Goal: Task Accomplishment & Management: Use online tool/utility

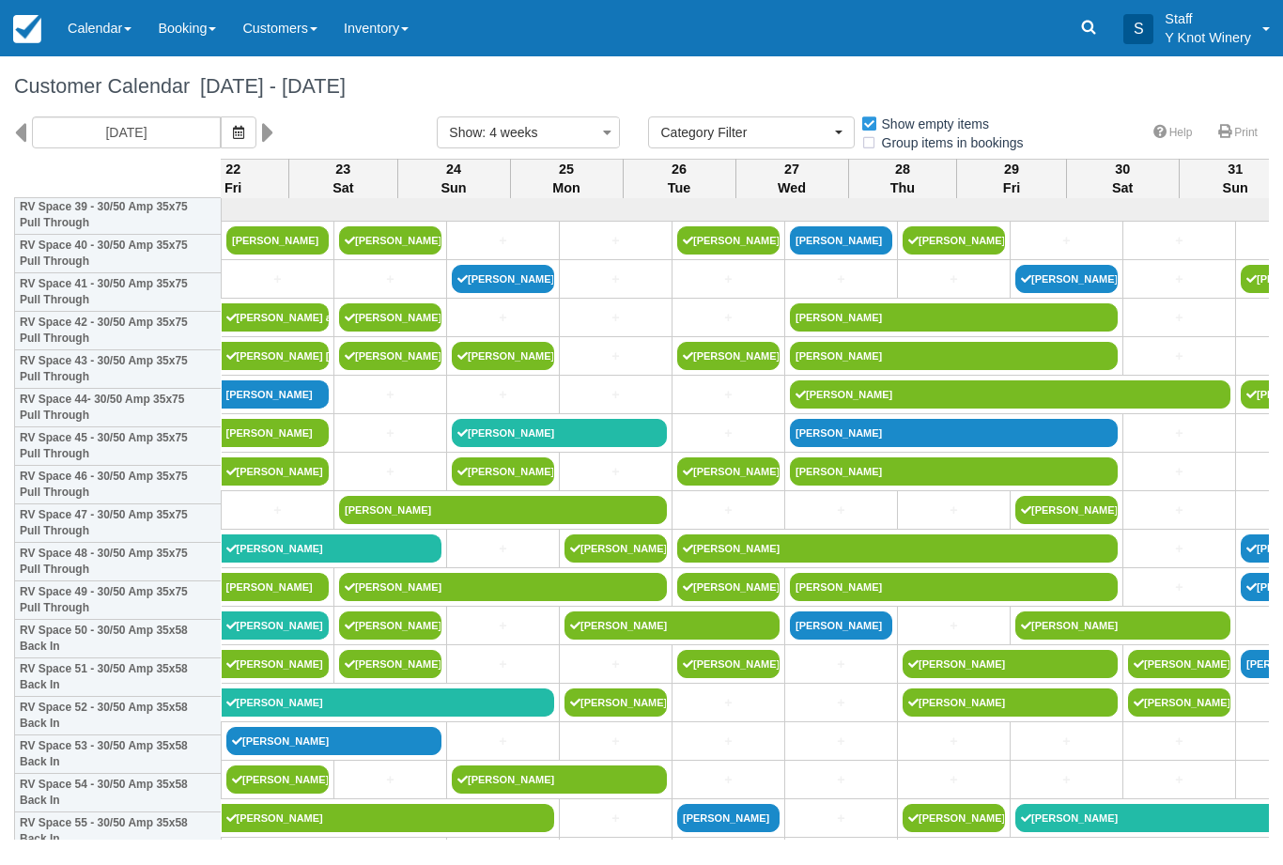
select select
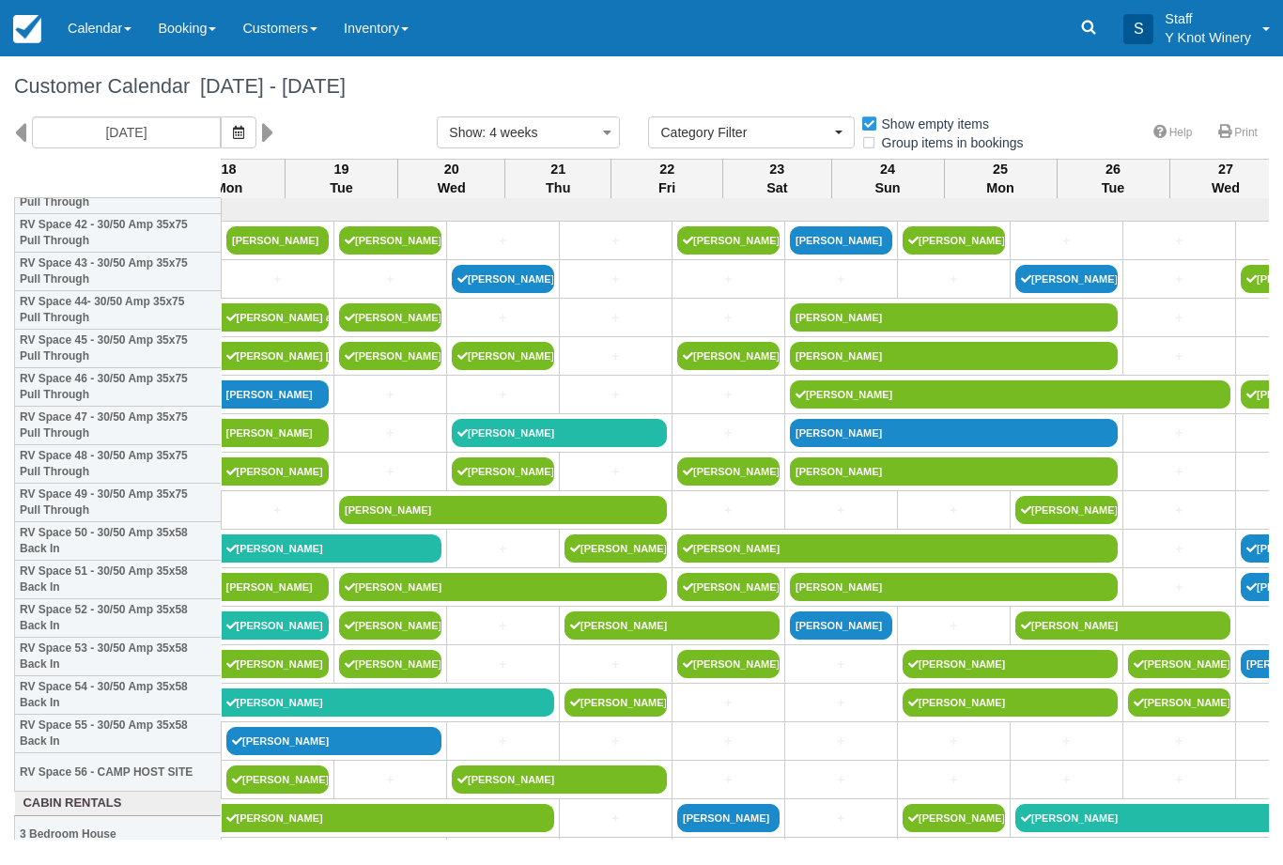
scroll to position [1677, 209]
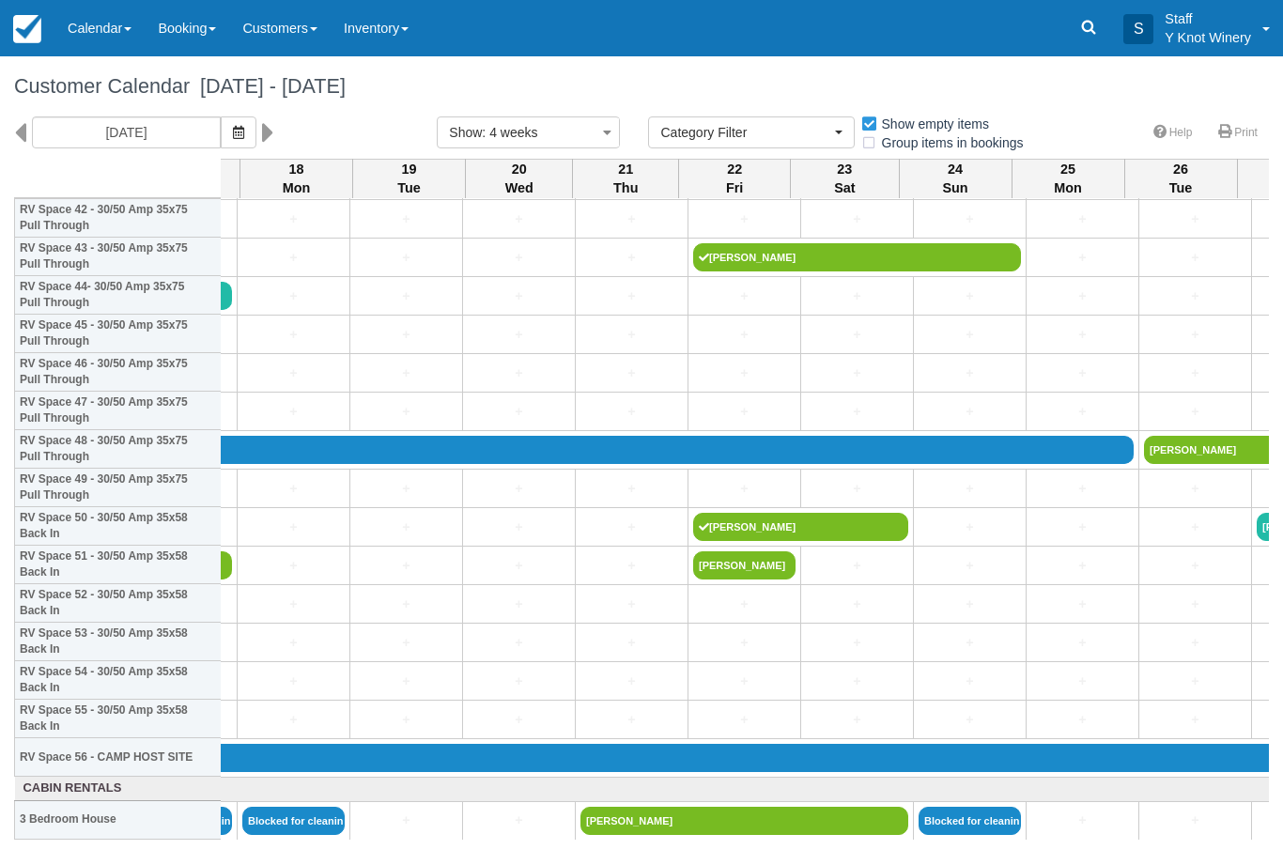
click at [127, 34] on link "Calendar" at bounding box center [99, 28] width 90 height 56
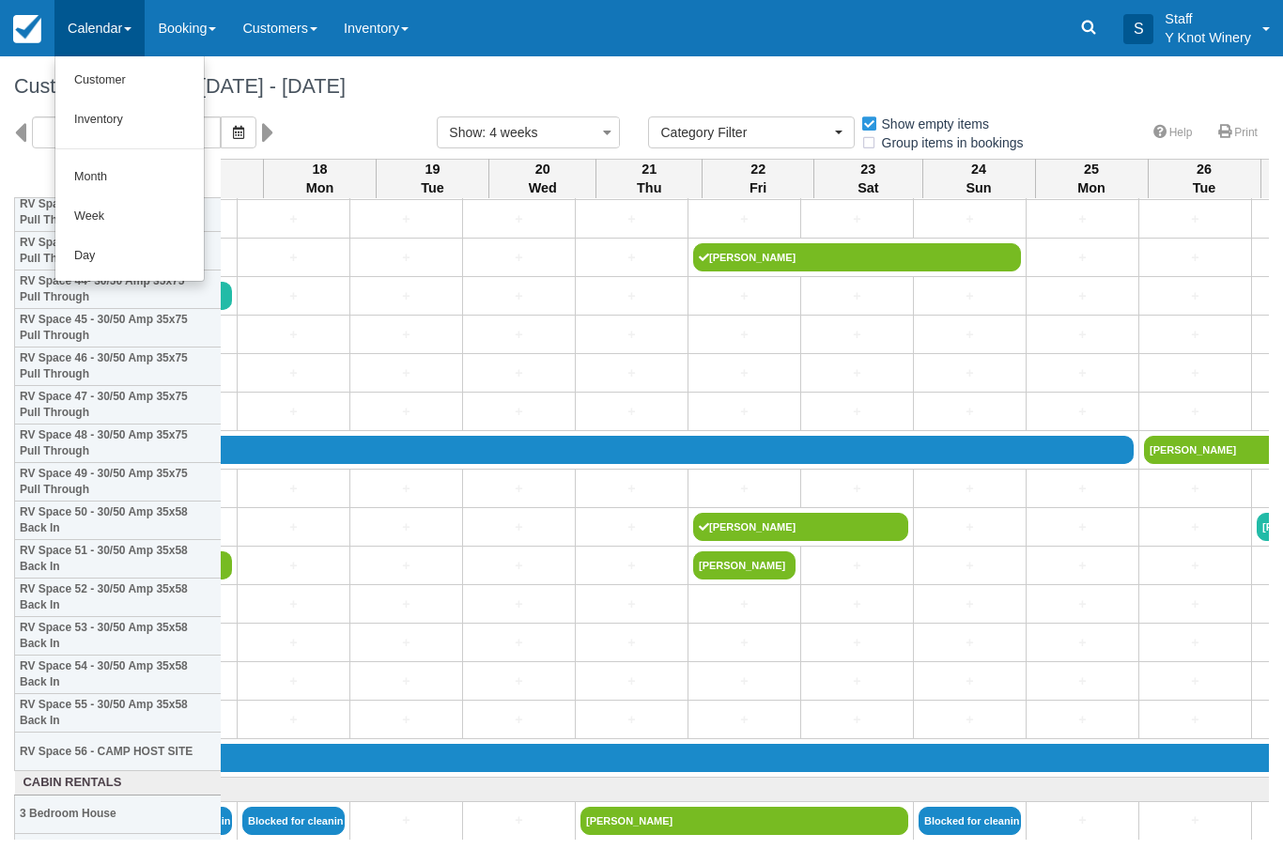
click at [60, 35] on div at bounding box center [641, 432] width 1283 height 865
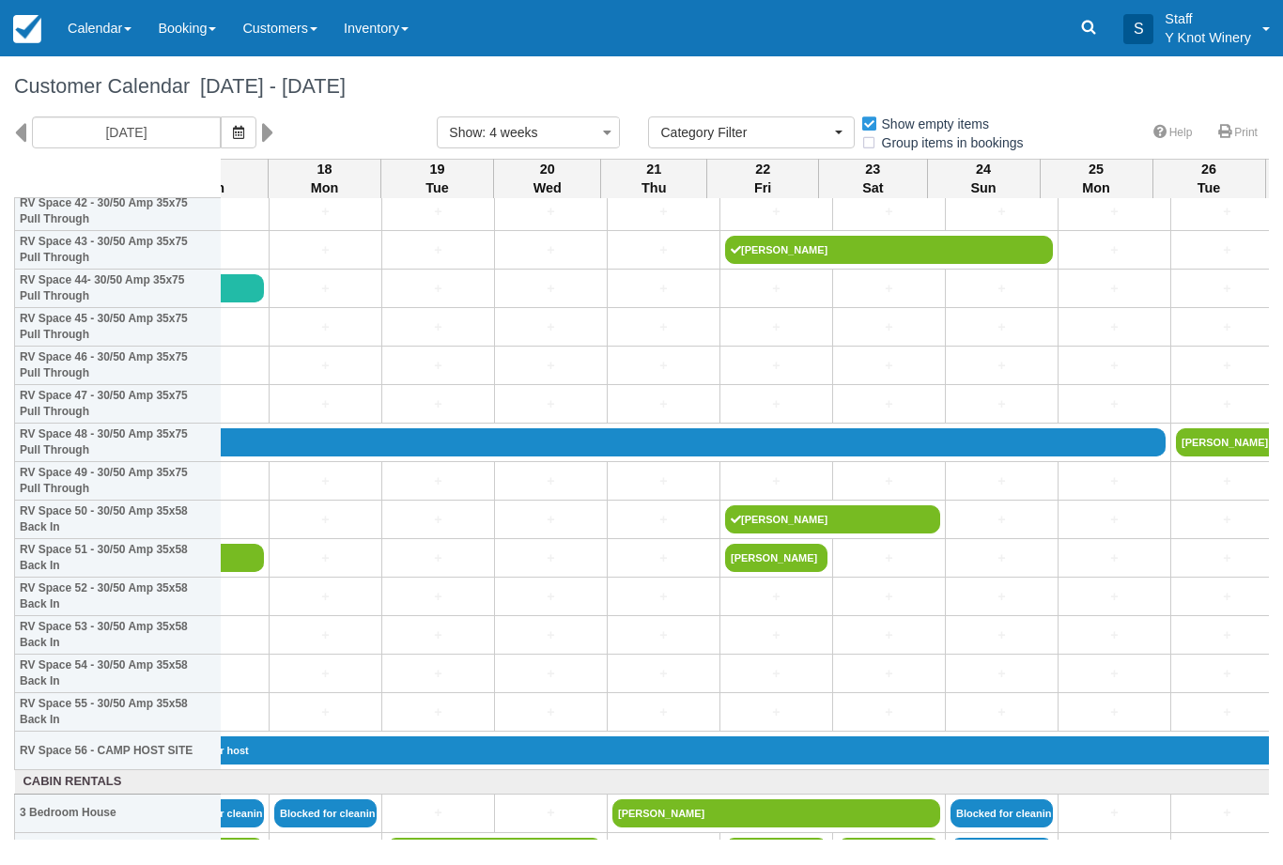
scroll to position [1684, 177]
click at [145, 75] on h1 "Customer Calendar August 16 - September 13 2025" at bounding box center [641, 86] width 1254 height 23
click at [112, 34] on link "Calendar" at bounding box center [99, 28] width 90 height 56
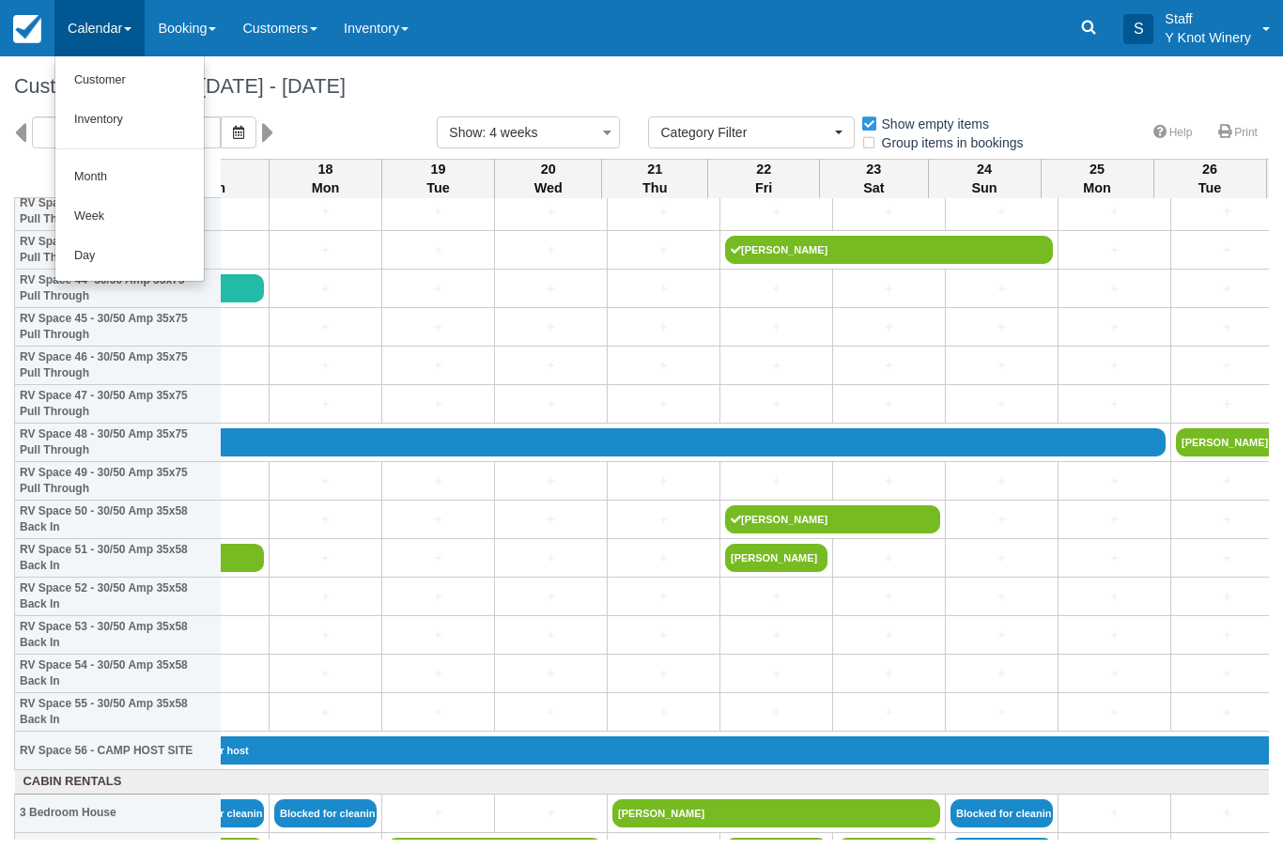
click at [131, 68] on link "Customer" at bounding box center [129, 80] width 148 height 39
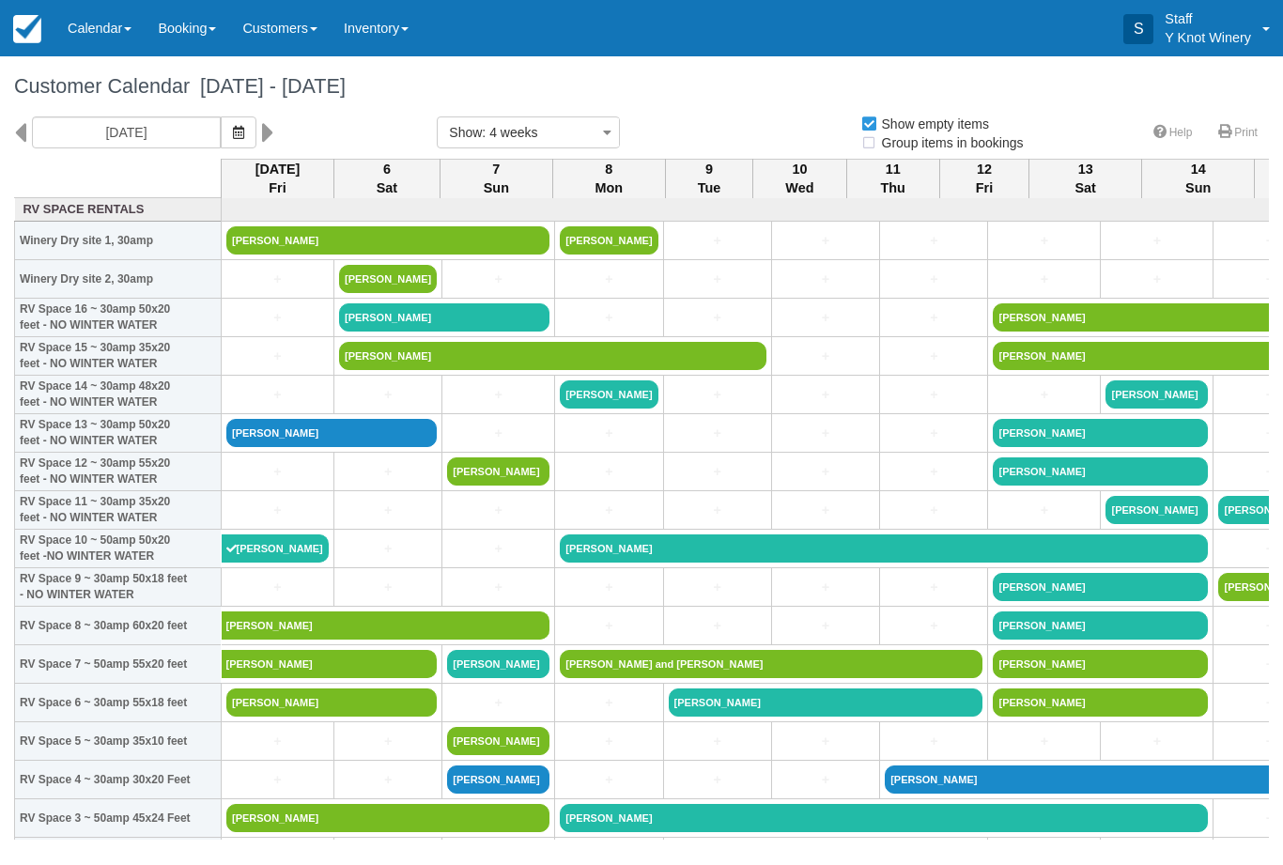
select select
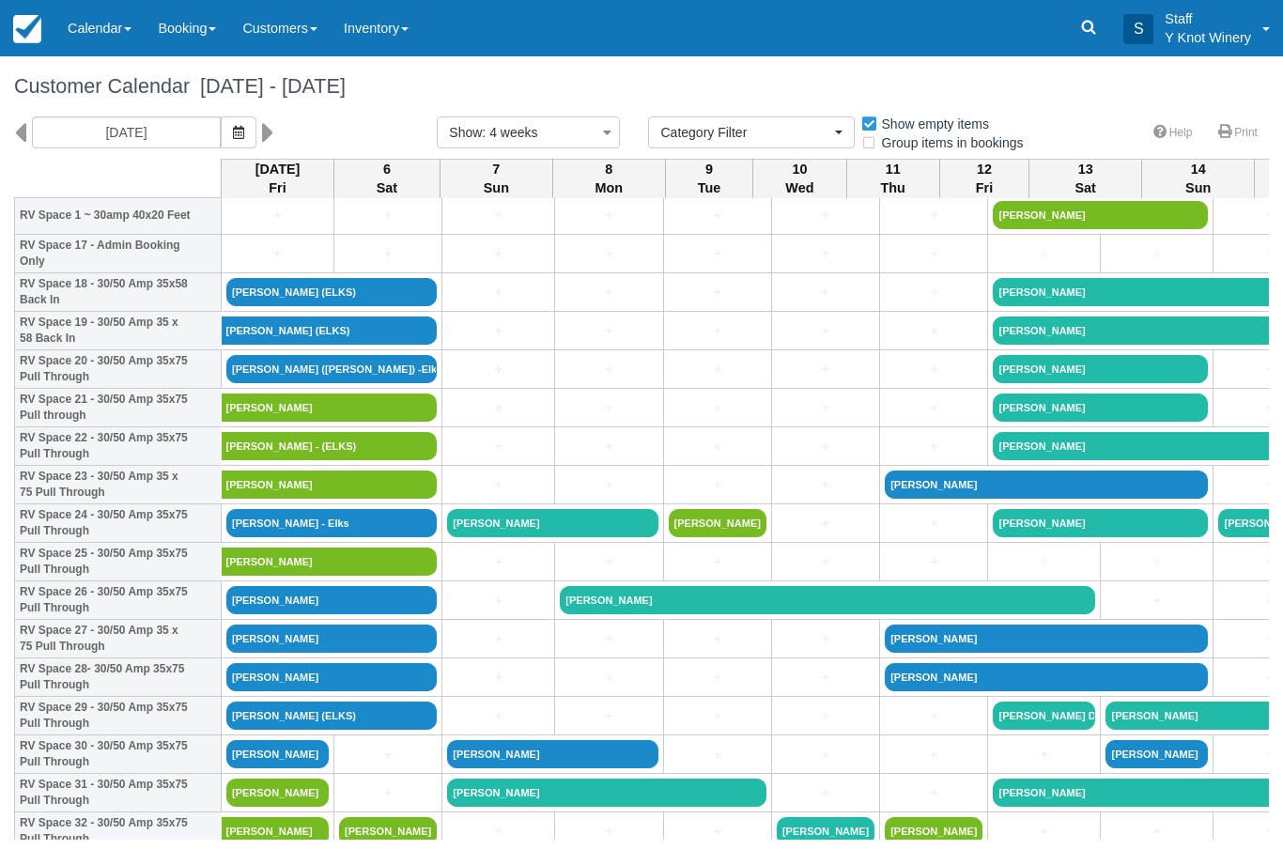
scroll to position [680, 0]
click at [403, 537] on link "Robin Taylor - Elks" at bounding box center [331, 523] width 210 height 28
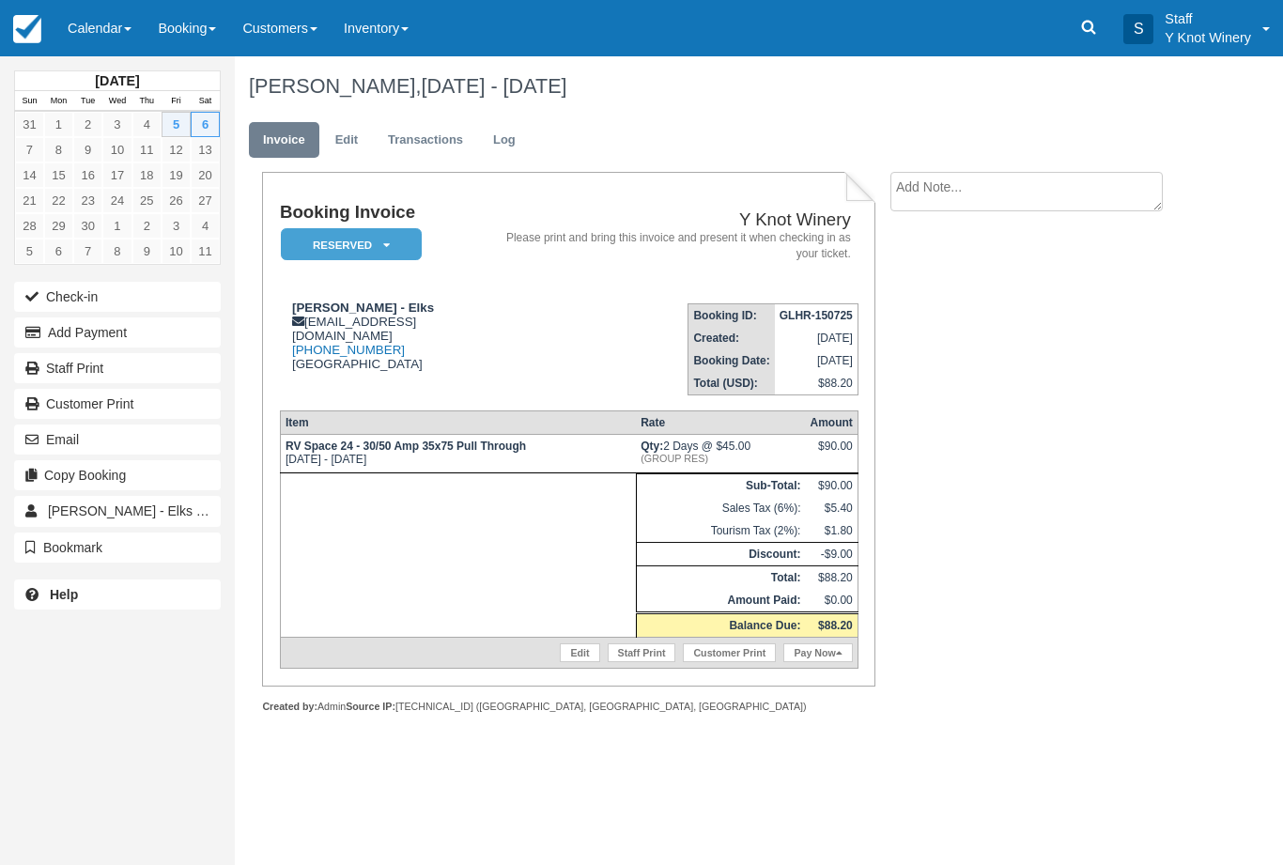
click at [146, 337] on button "Add Payment" at bounding box center [117, 332] width 207 height 30
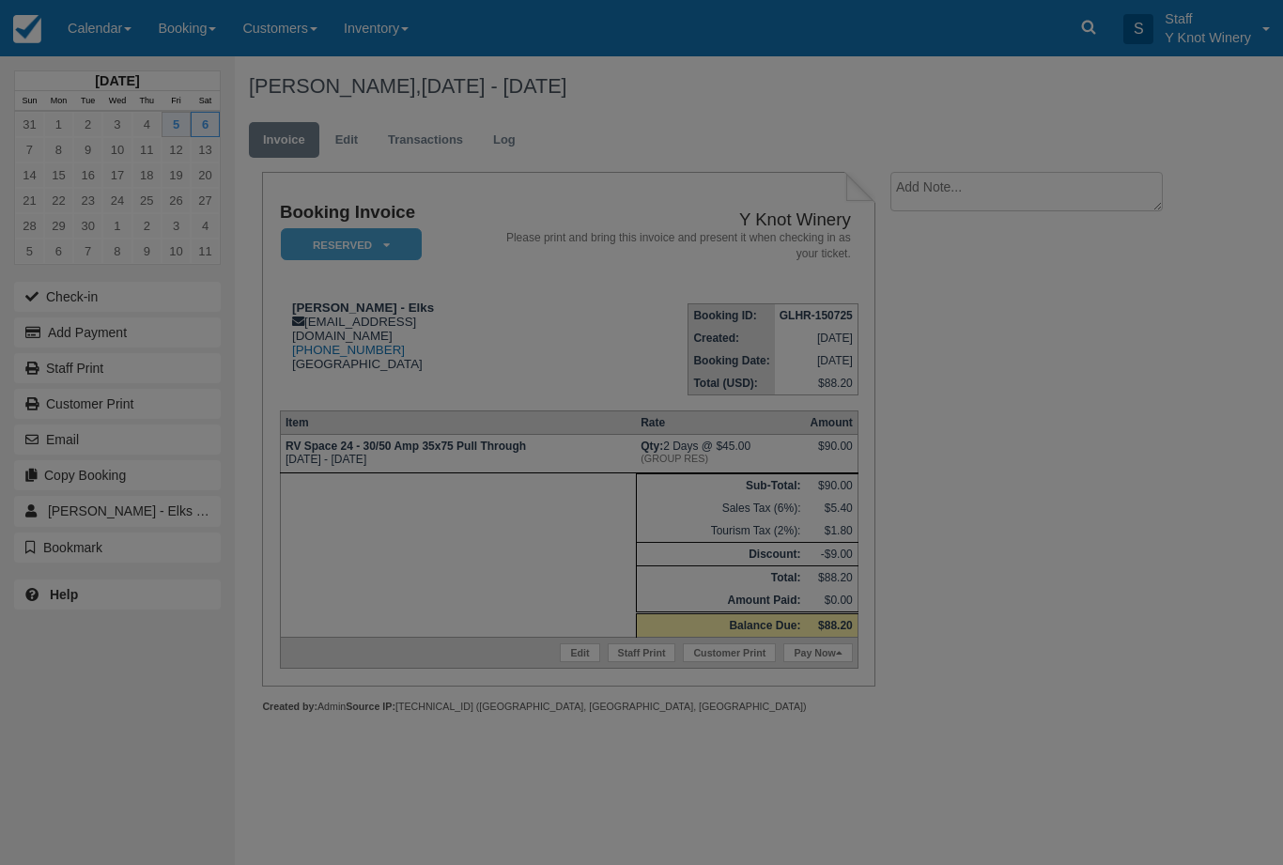
type input "09/05/25"
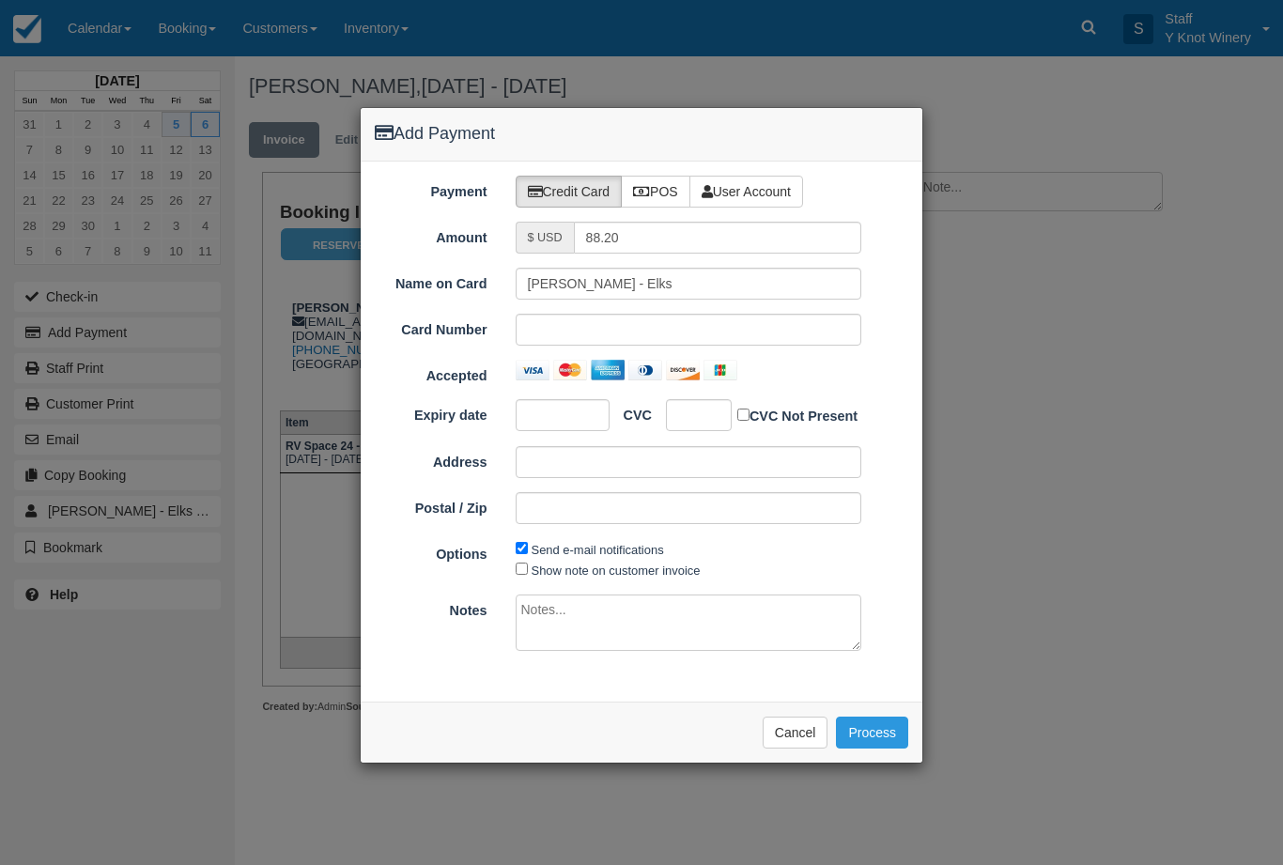
click at [675, 192] on label "POS" at bounding box center [655, 192] width 69 height 32
radio input "true"
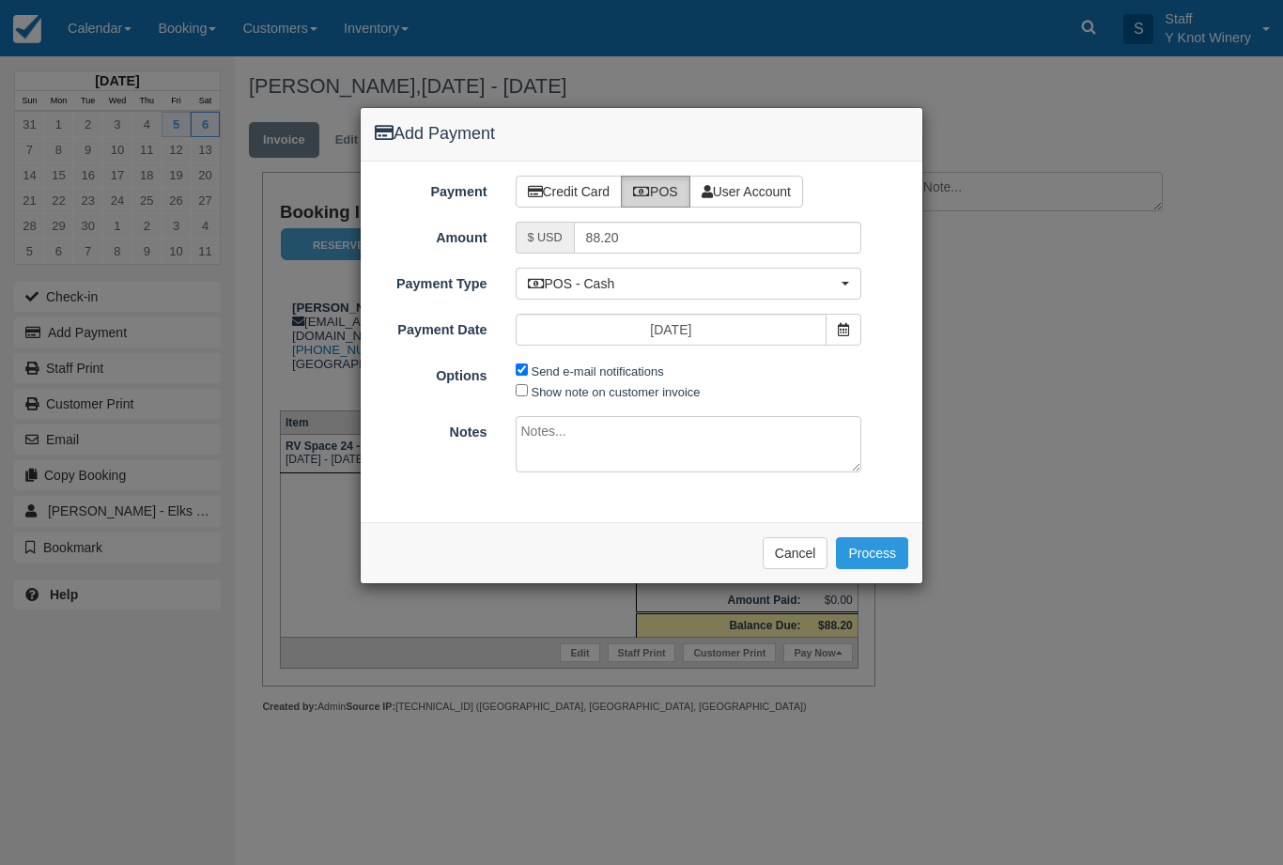
click at [885, 552] on button "Process" at bounding box center [872, 553] width 72 height 32
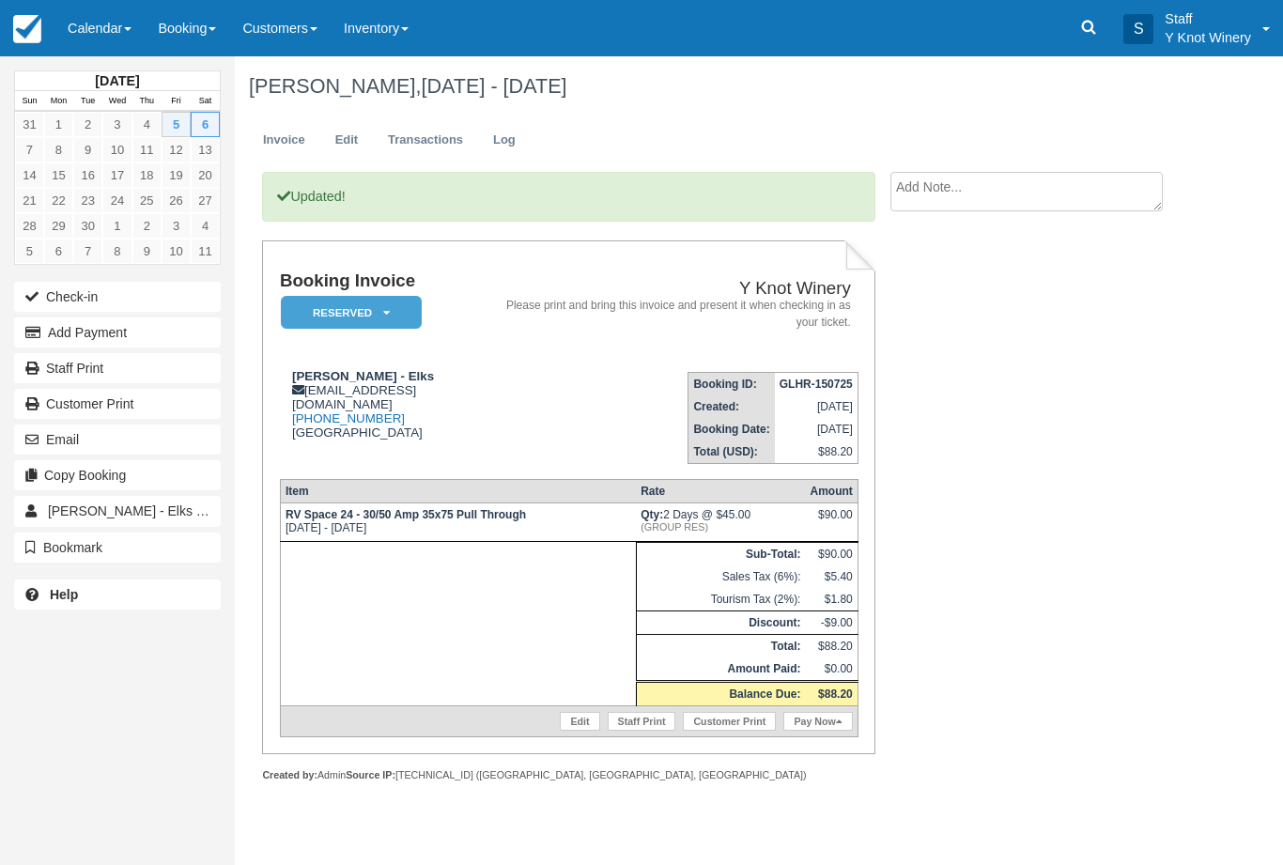
click at [119, 28] on link "Calendar" at bounding box center [99, 28] width 90 height 56
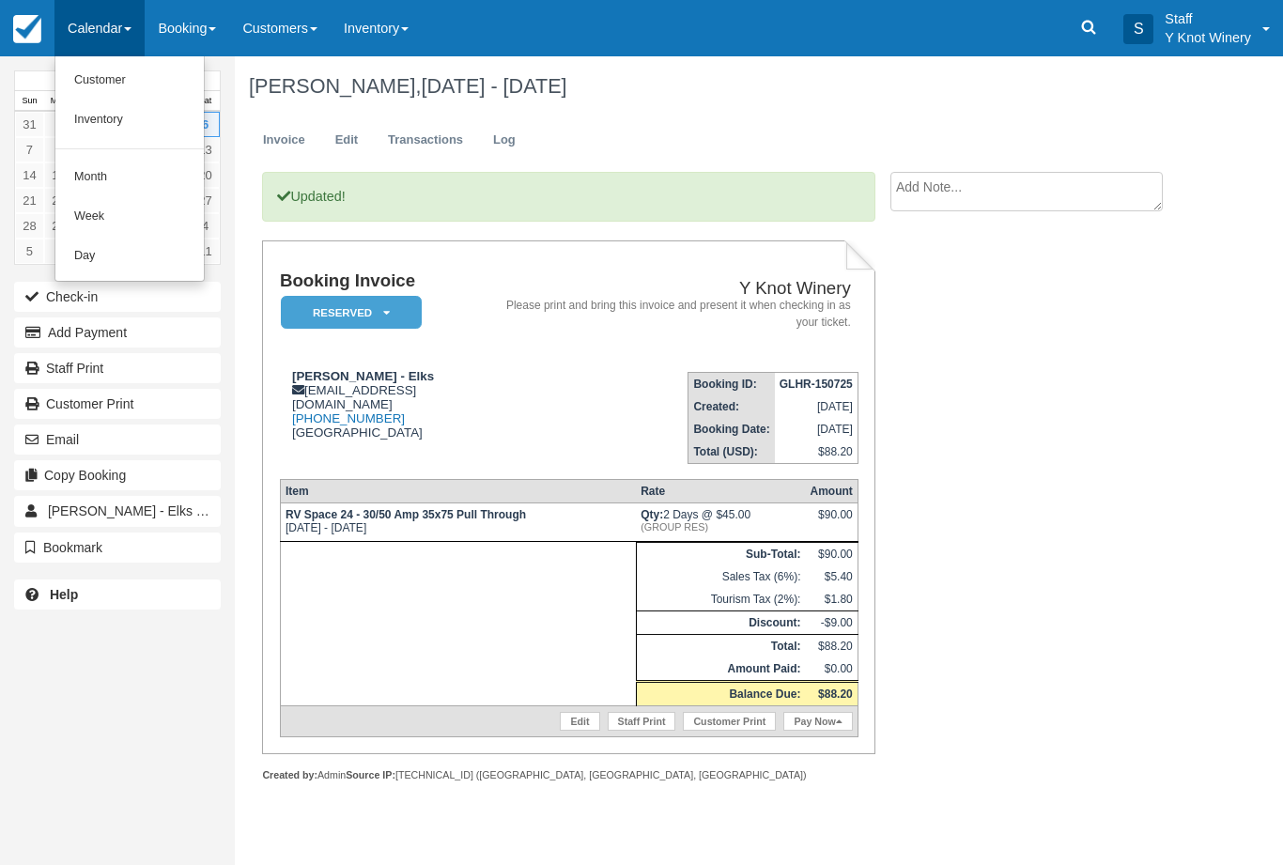
click at [84, 78] on link "Customer" at bounding box center [129, 80] width 148 height 39
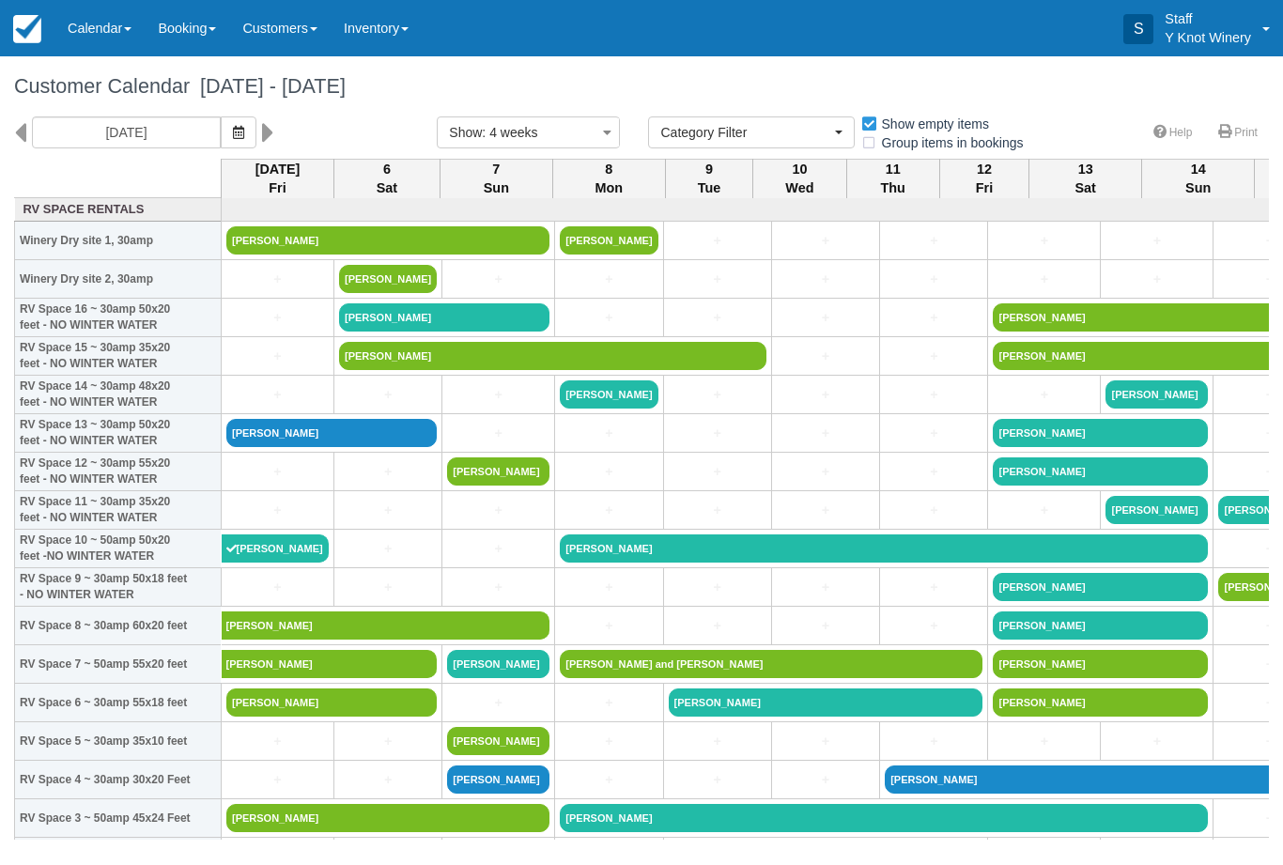
select select
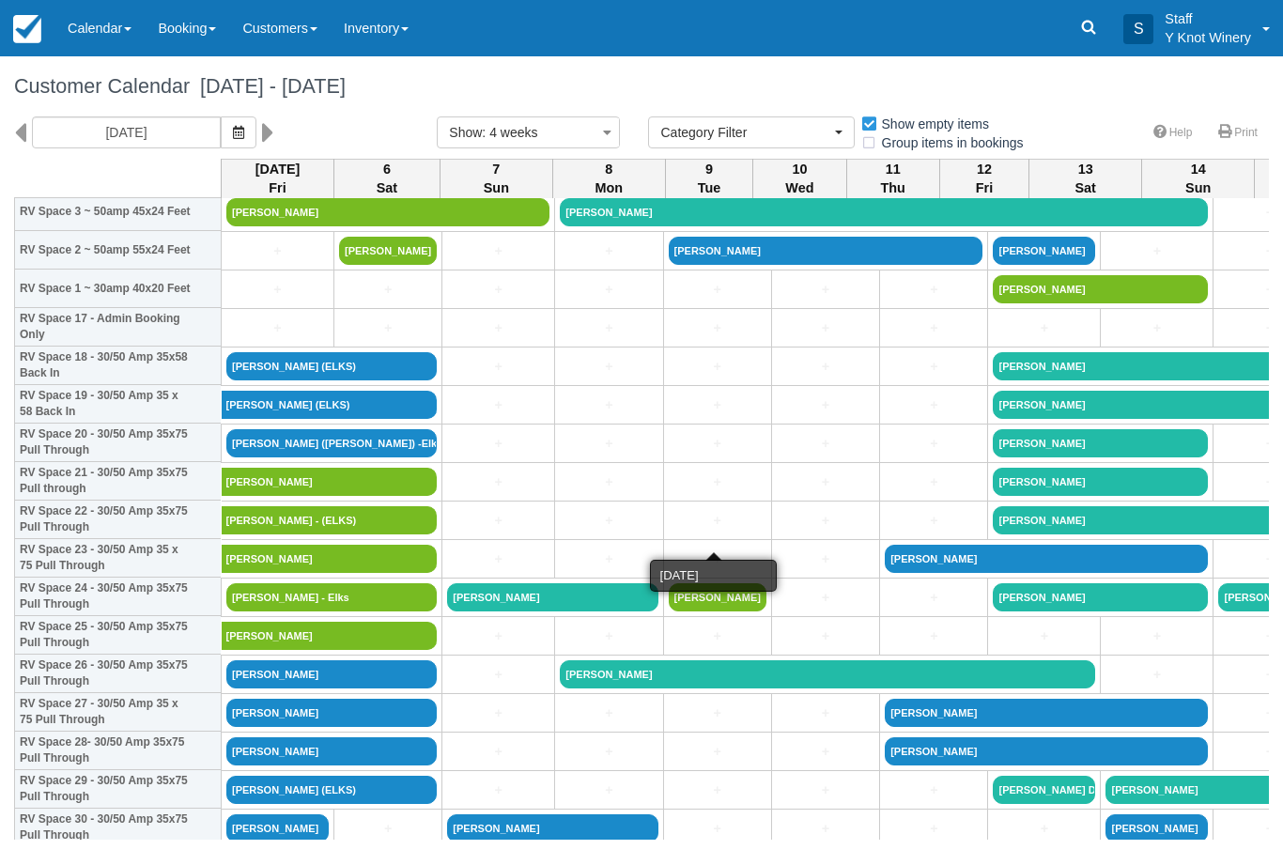
scroll to position [607, 0]
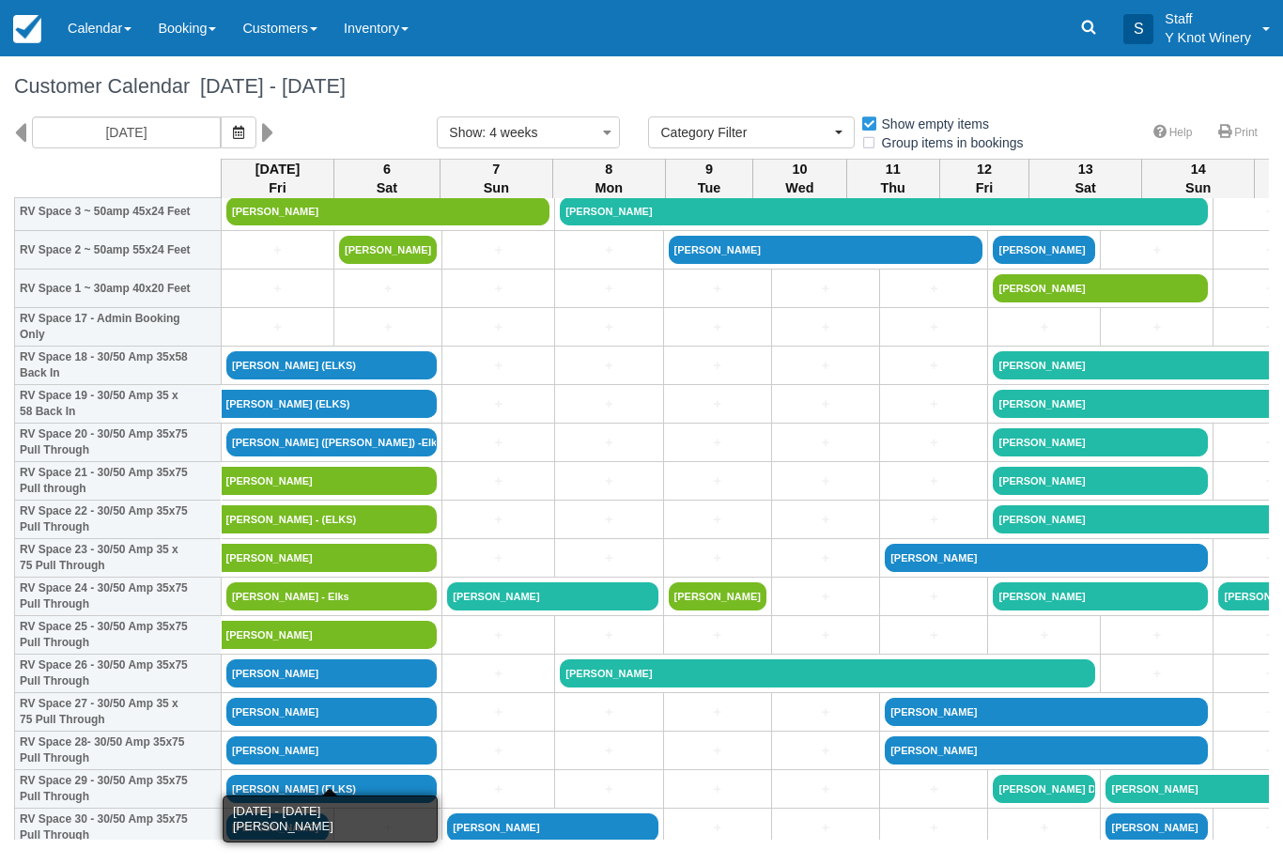
click at [331, 764] on link "[PERSON_NAME]" at bounding box center [331, 750] width 210 height 28
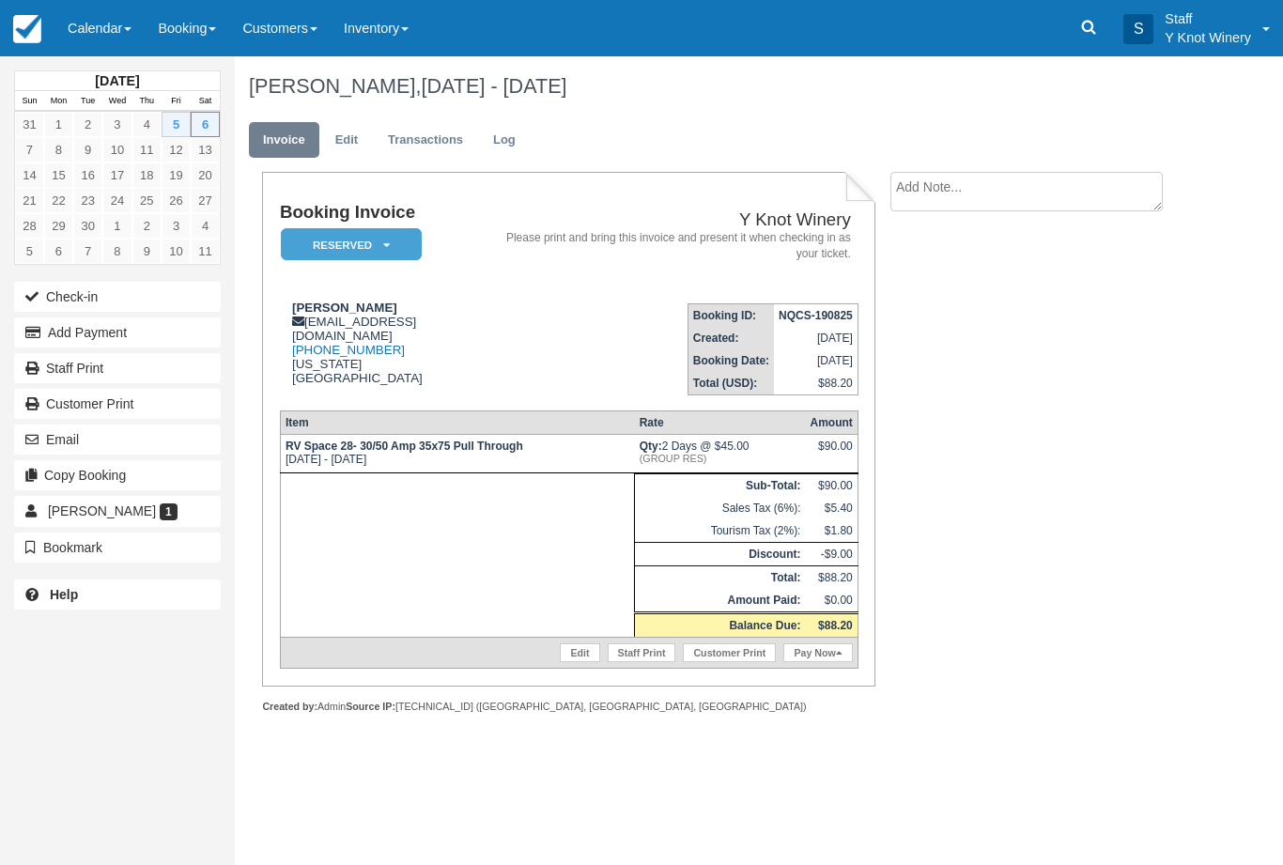
click at [33, 343] on button "Add Payment" at bounding box center [117, 332] width 207 height 30
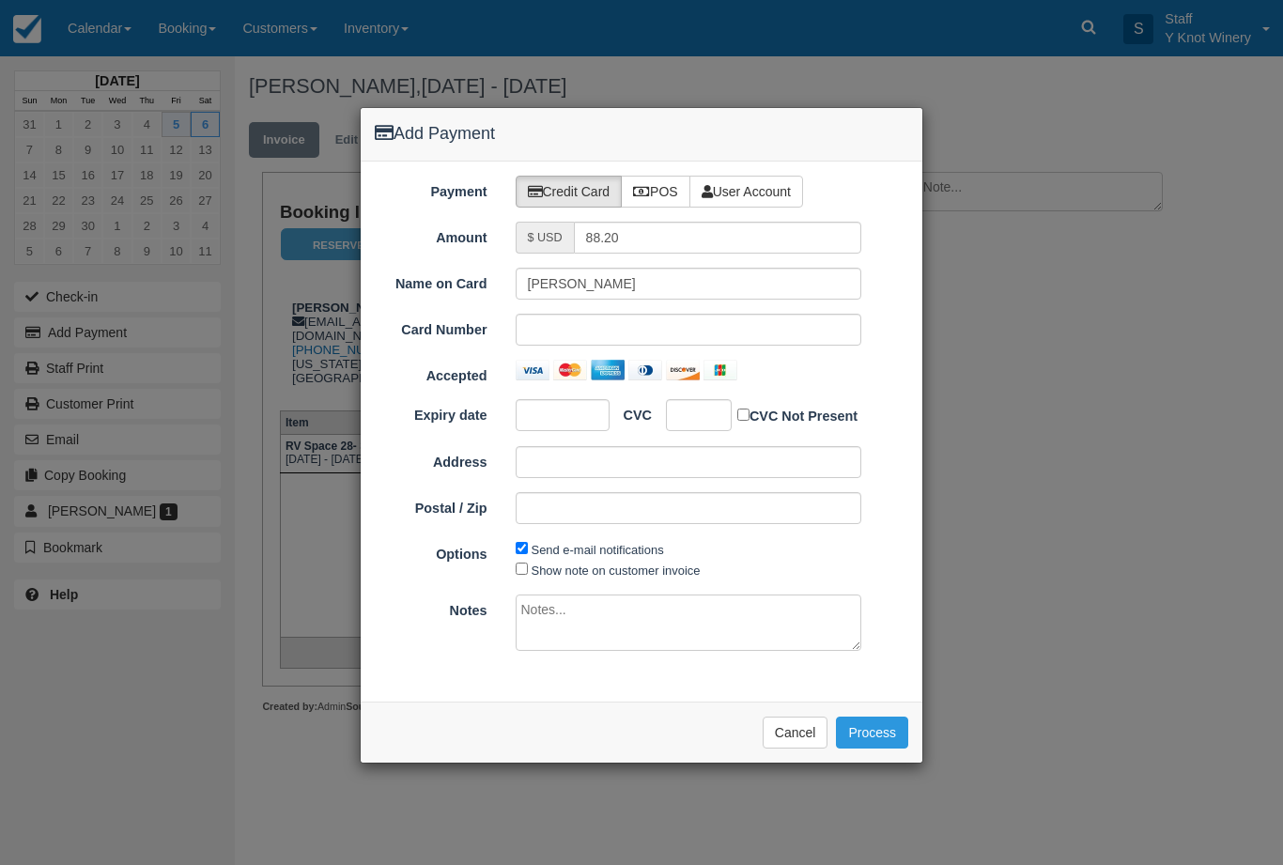
click at [658, 184] on label "POS" at bounding box center [655, 192] width 69 height 32
radio input "true"
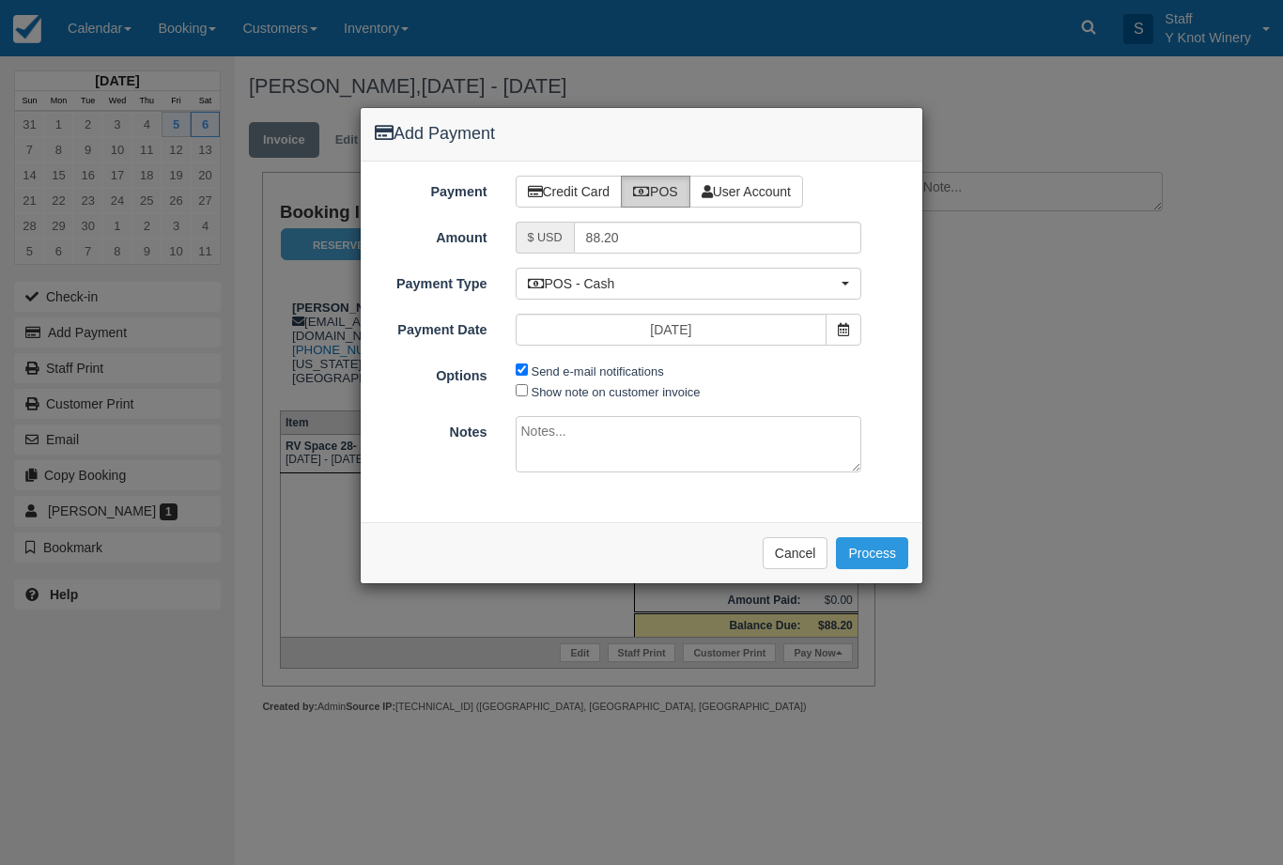
click at [878, 558] on button "Process" at bounding box center [872, 553] width 72 height 32
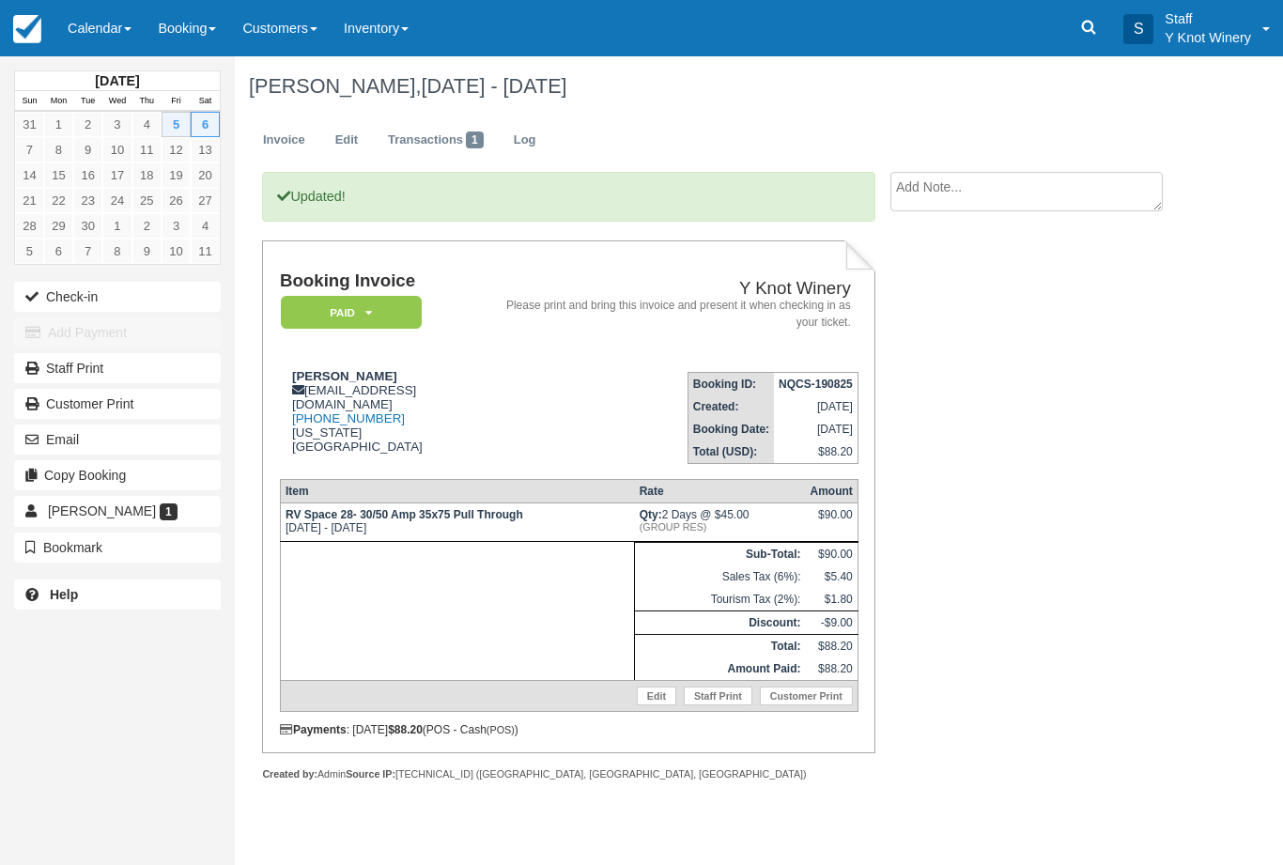
click at [114, 41] on link "Calendar" at bounding box center [99, 28] width 90 height 56
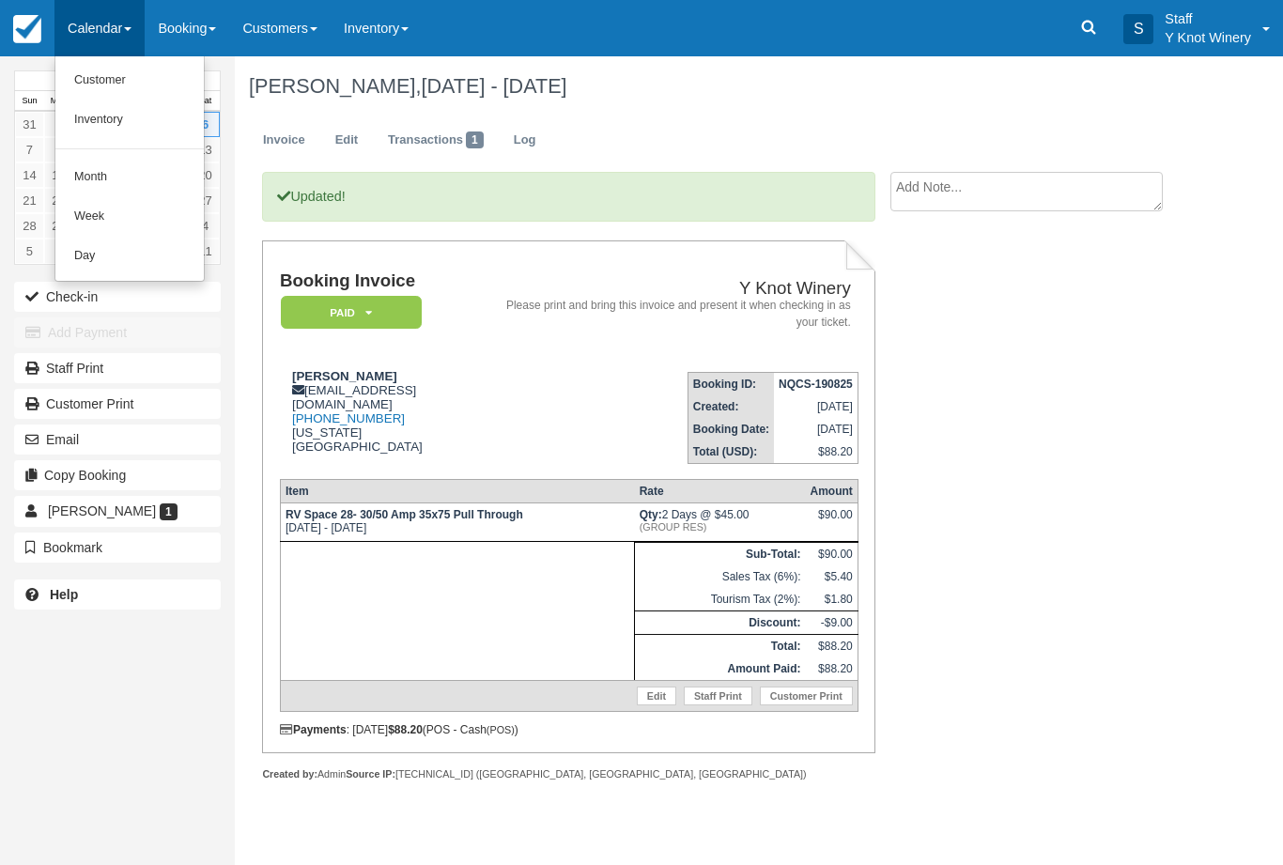
click at [76, 67] on link "Customer" at bounding box center [129, 80] width 148 height 39
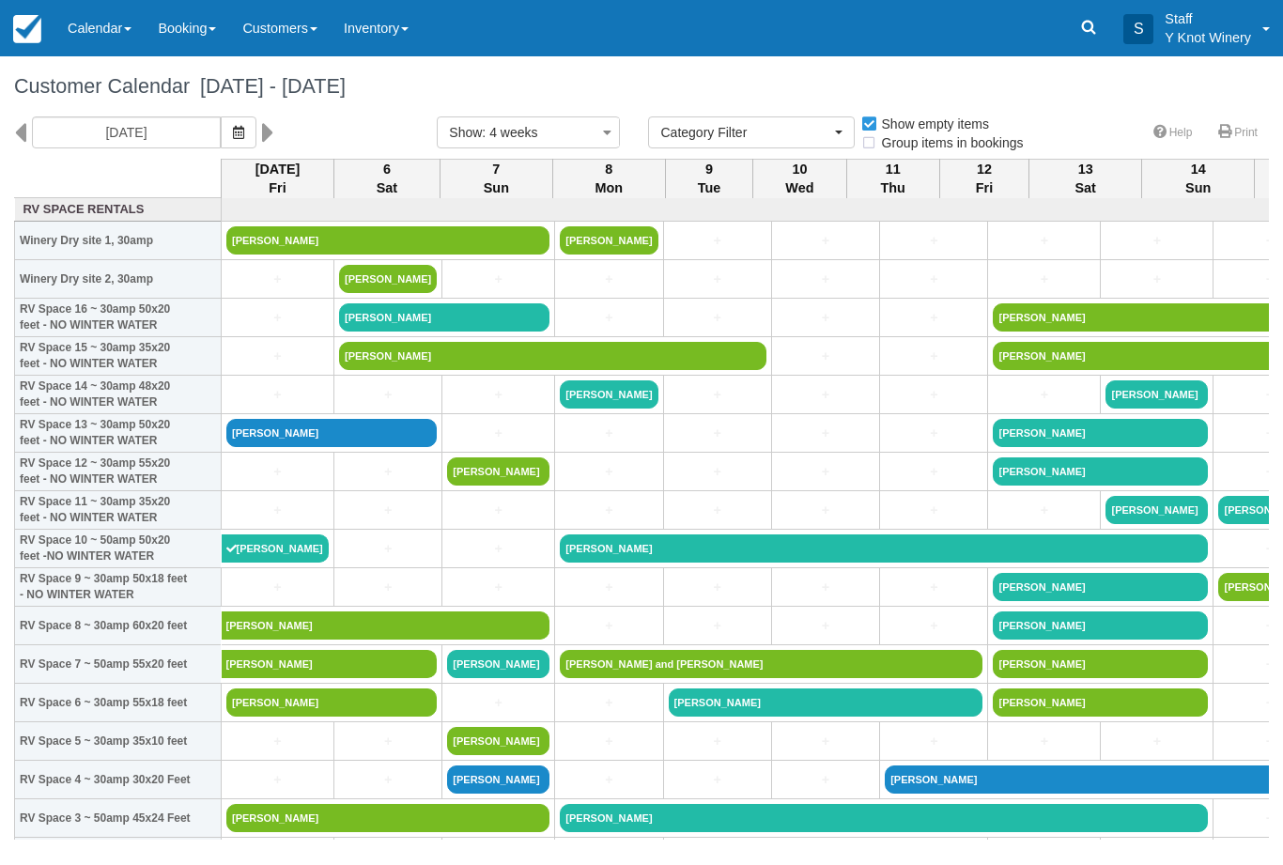
select select
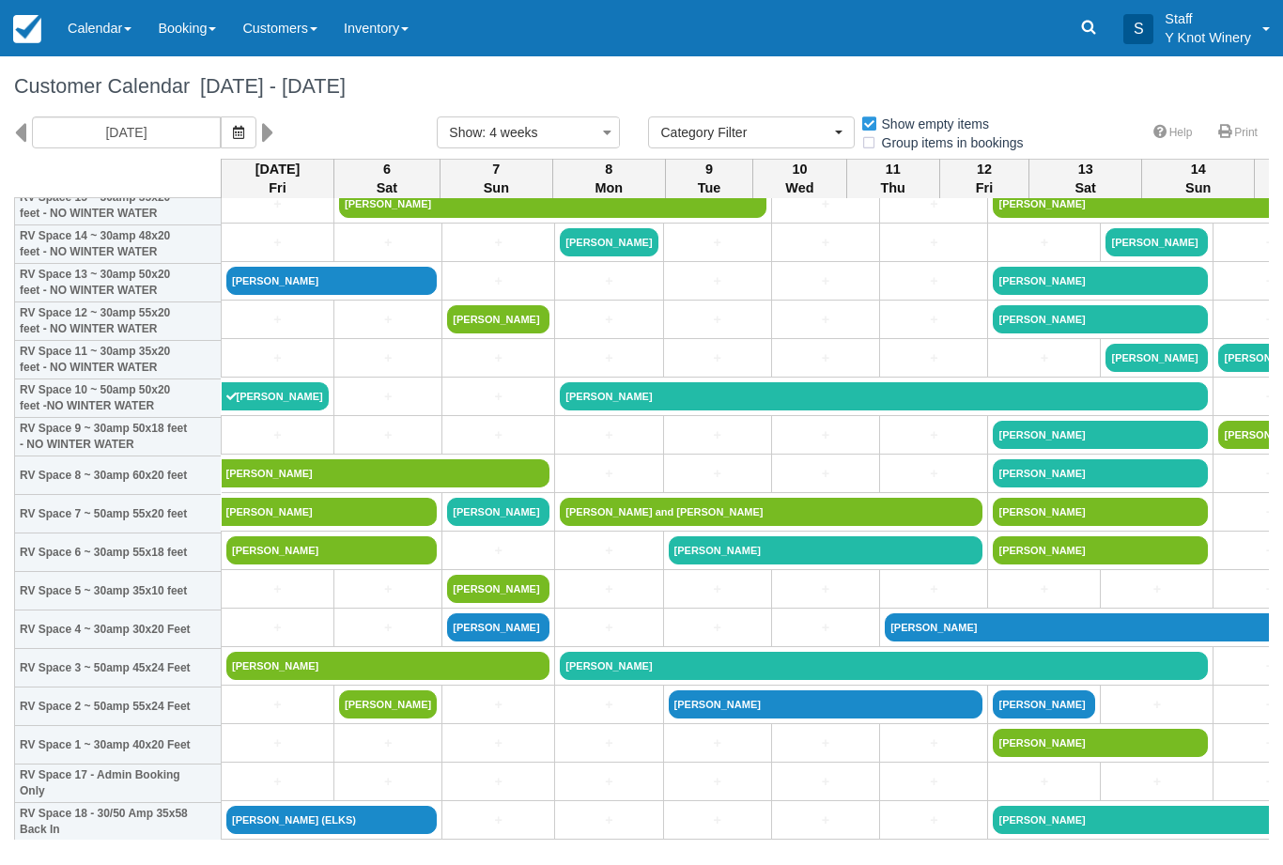
scroll to position [149, 0]
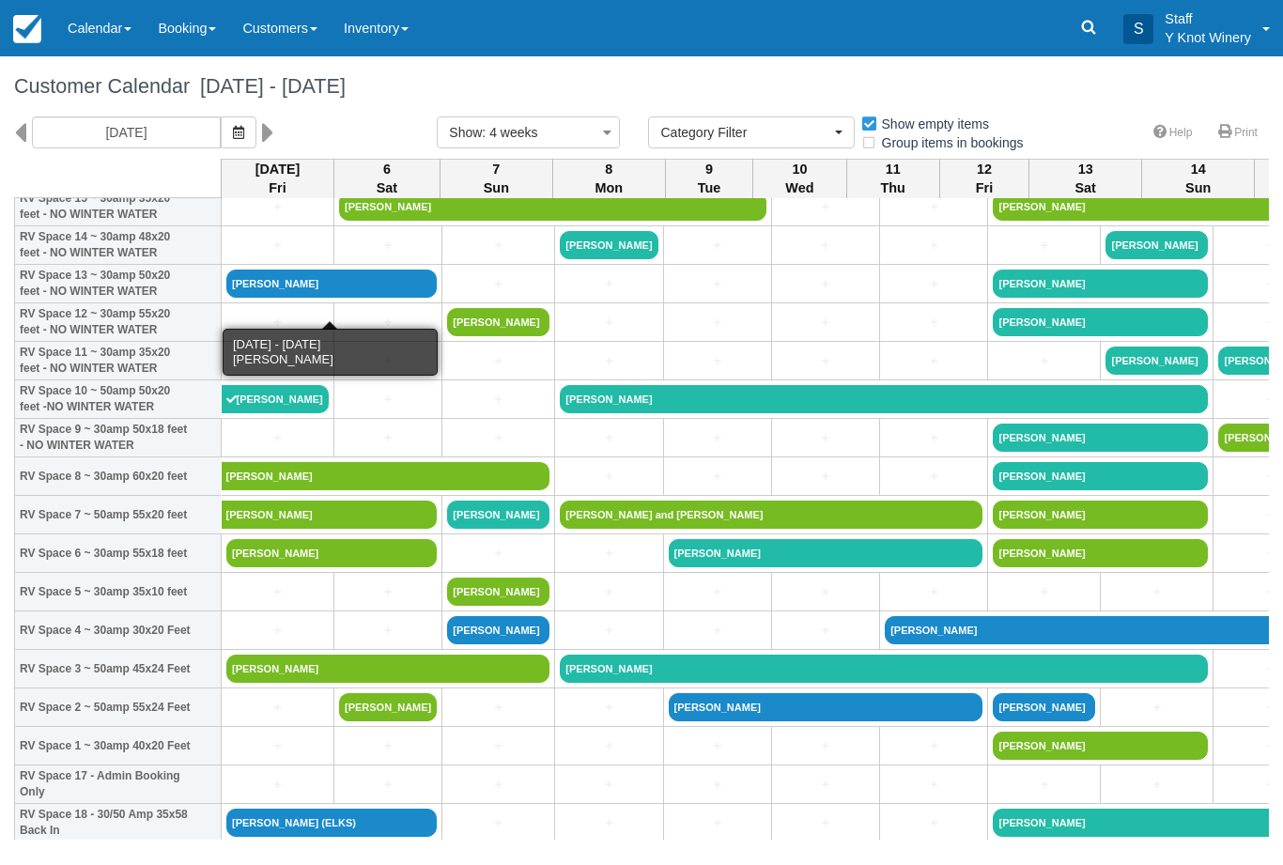
click at [330, 298] on link "[PERSON_NAME]" at bounding box center [331, 283] width 210 height 28
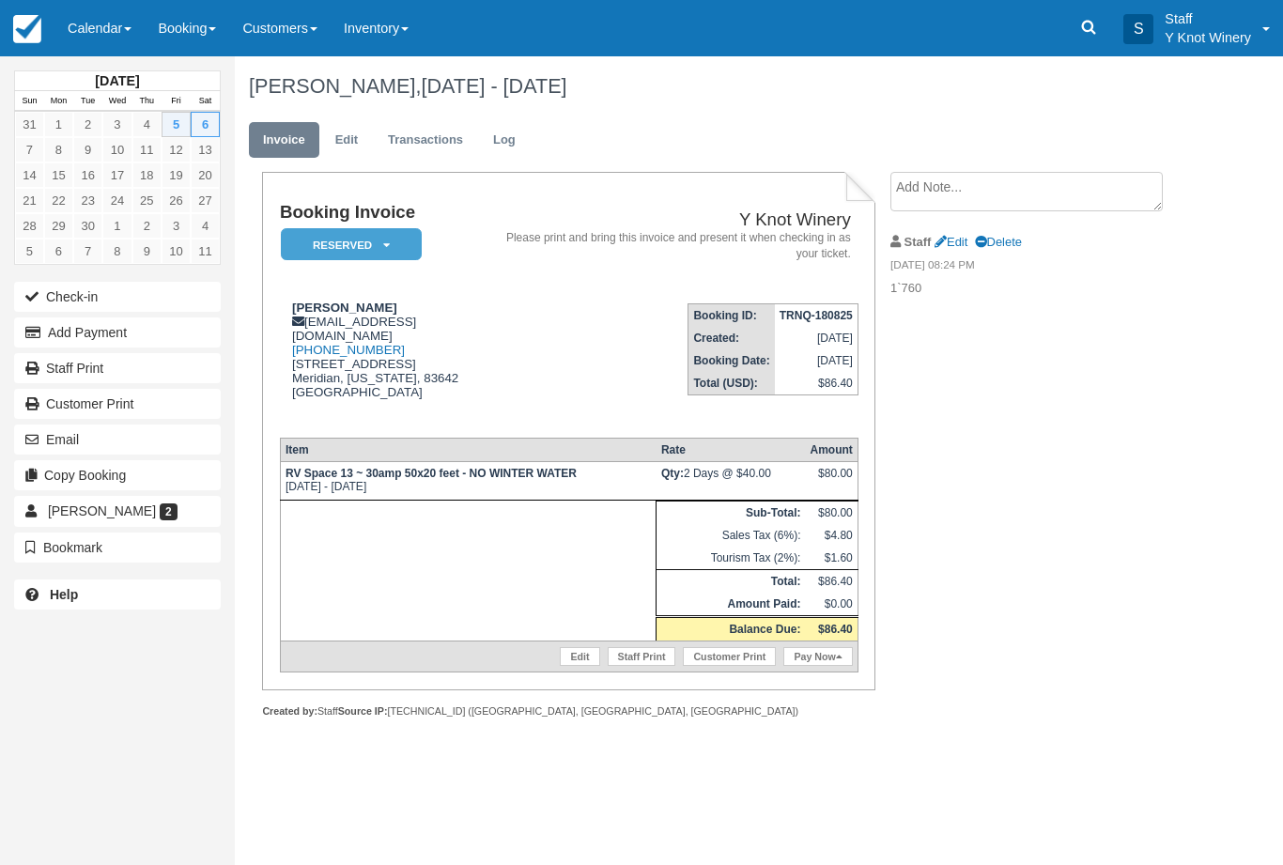
click at [131, 329] on button "Add Payment" at bounding box center [117, 332] width 207 height 30
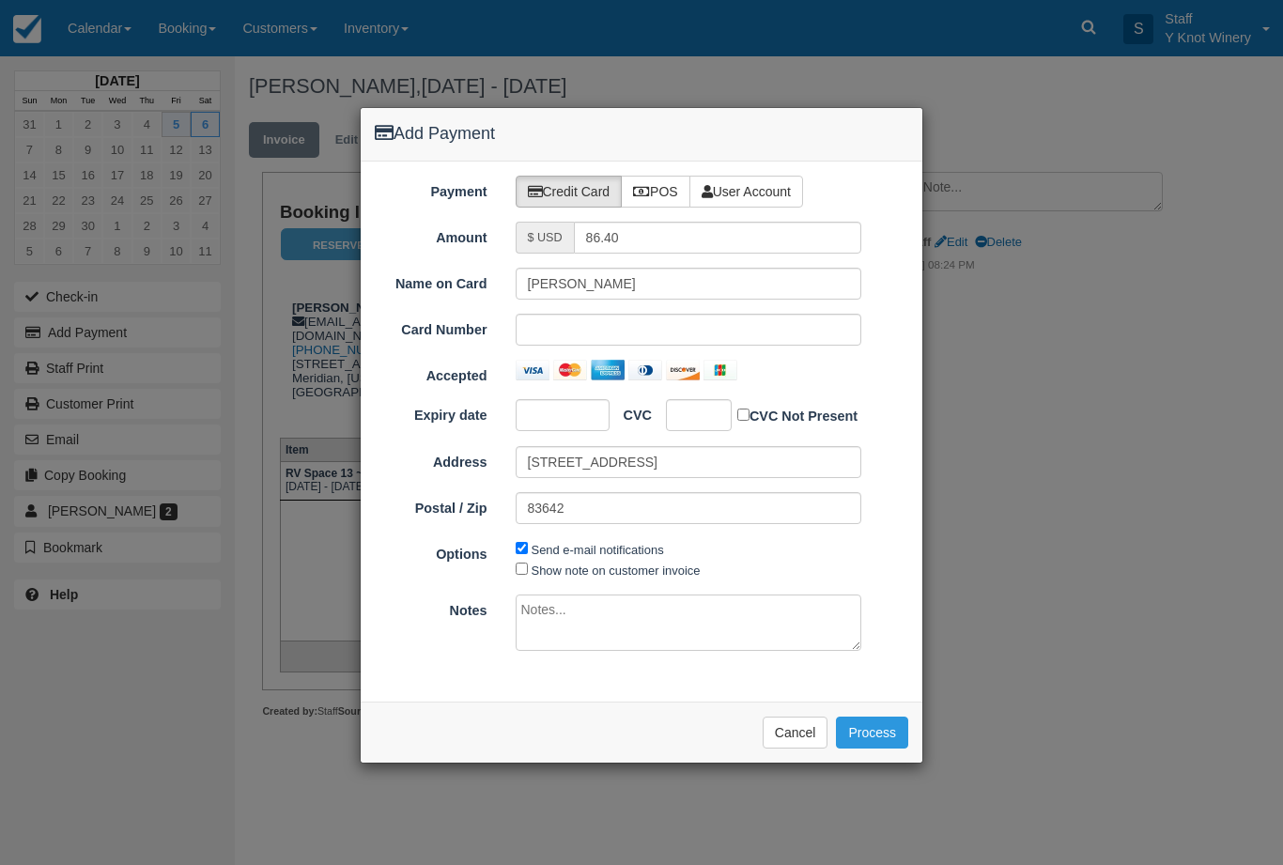
click at [677, 184] on label "POS" at bounding box center [655, 192] width 69 height 32
radio input "true"
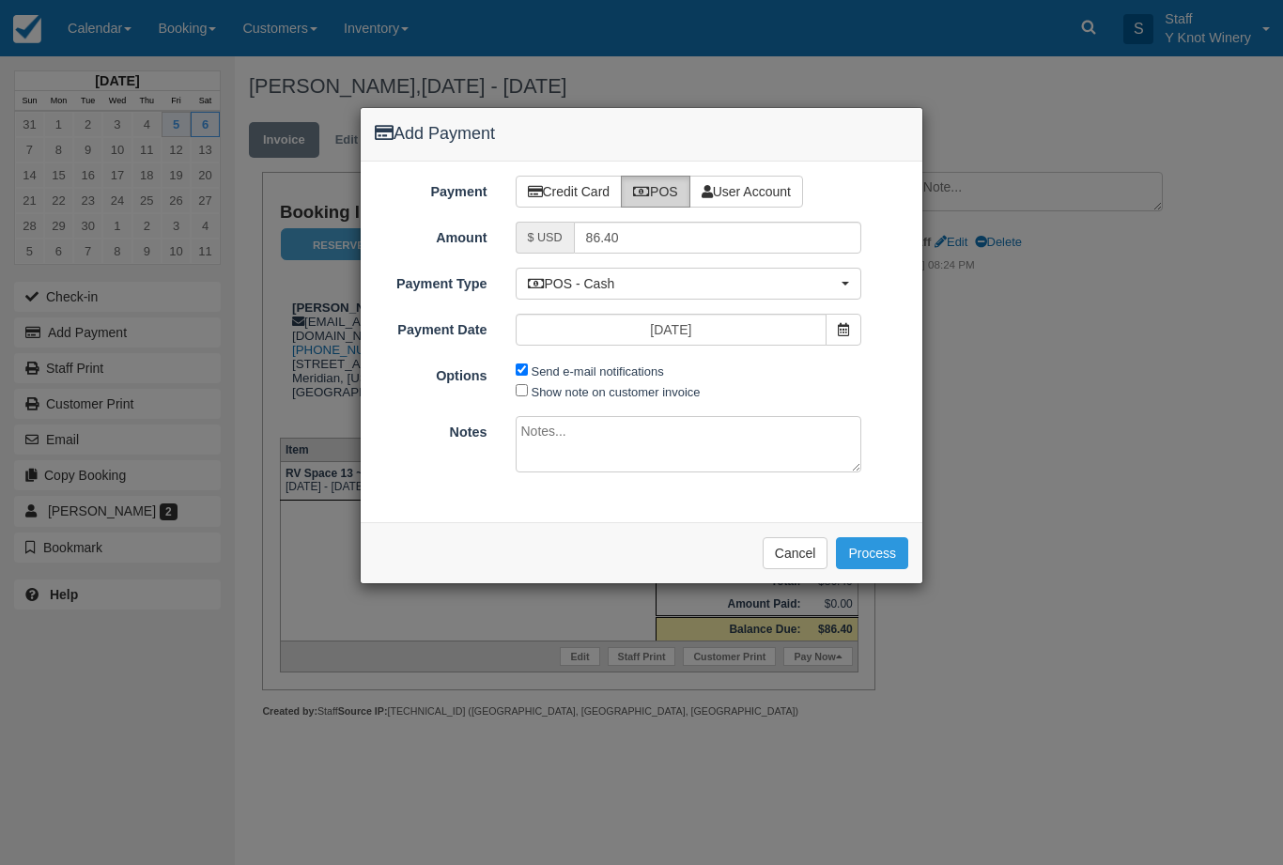
click at [882, 542] on button "Process" at bounding box center [872, 553] width 72 height 32
